Goal: Navigation & Orientation: Find specific page/section

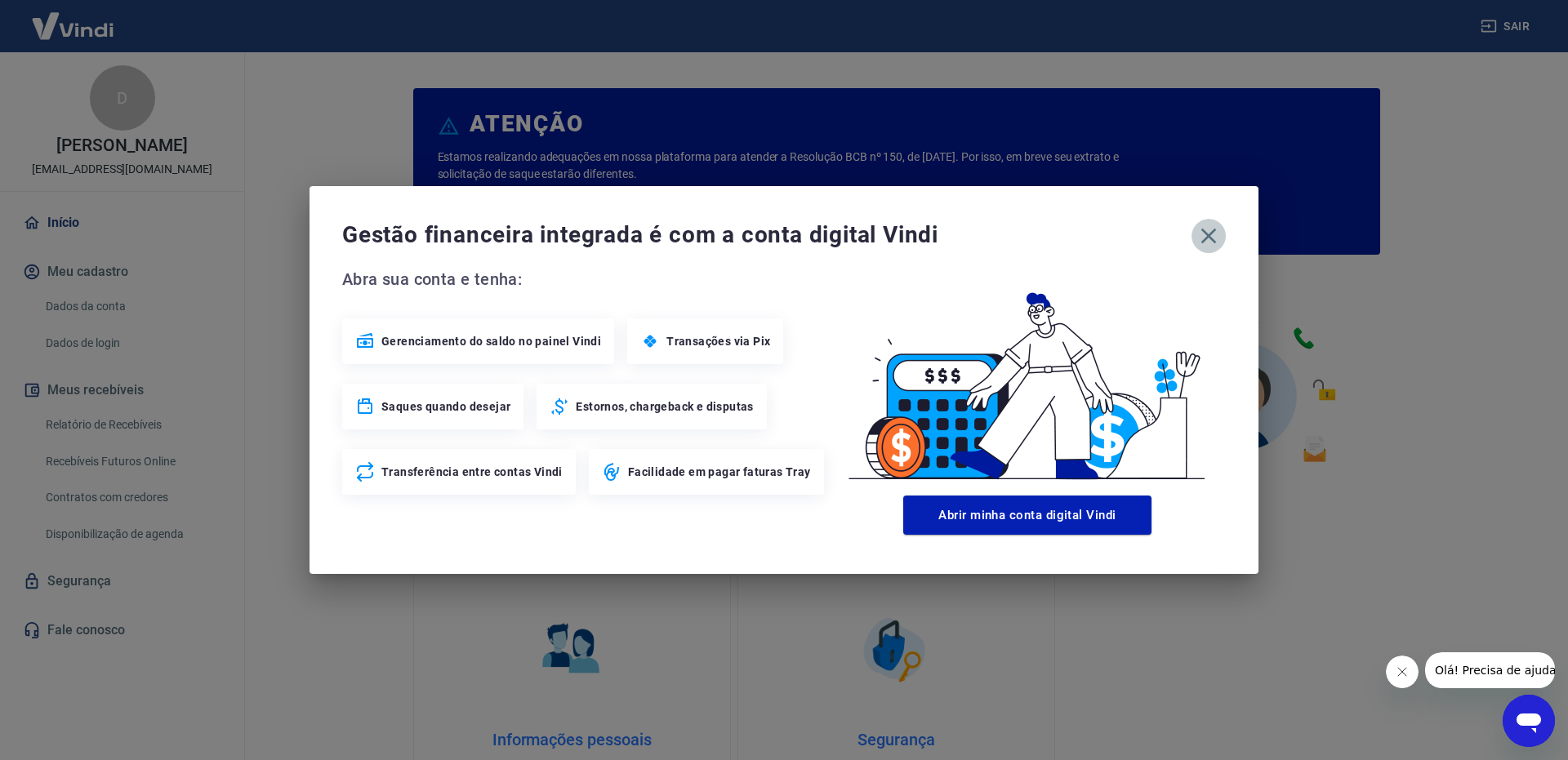
click at [1206, 238] on icon "button" at bounding box center [1208, 235] width 27 height 27
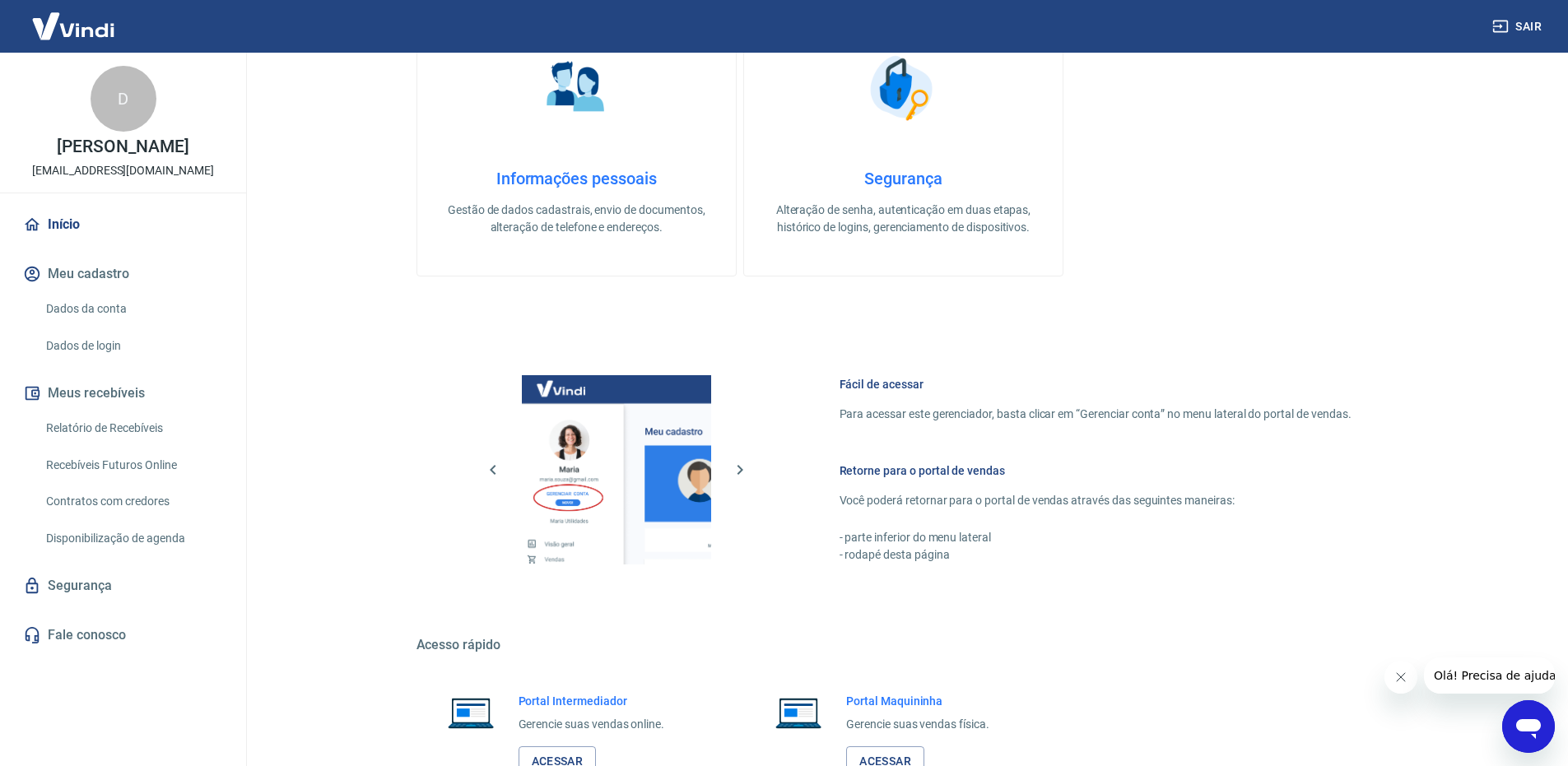
scroll to position [687, 0]
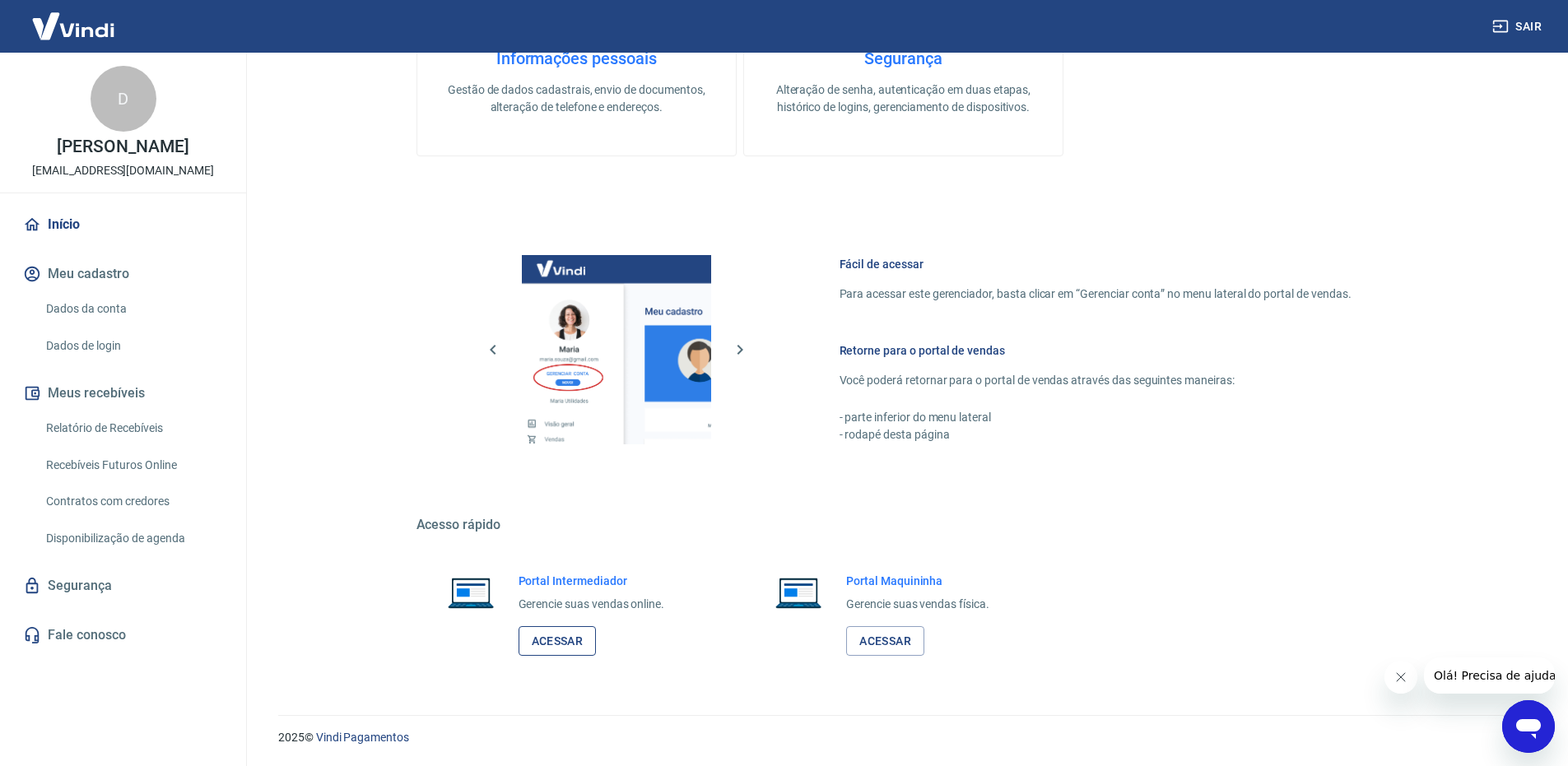
click at [561, 644] on link "Acessar" at bounding box center [557, 641] width 79 height 30
